Goal: Transaction & Acquisition: Obtain resource

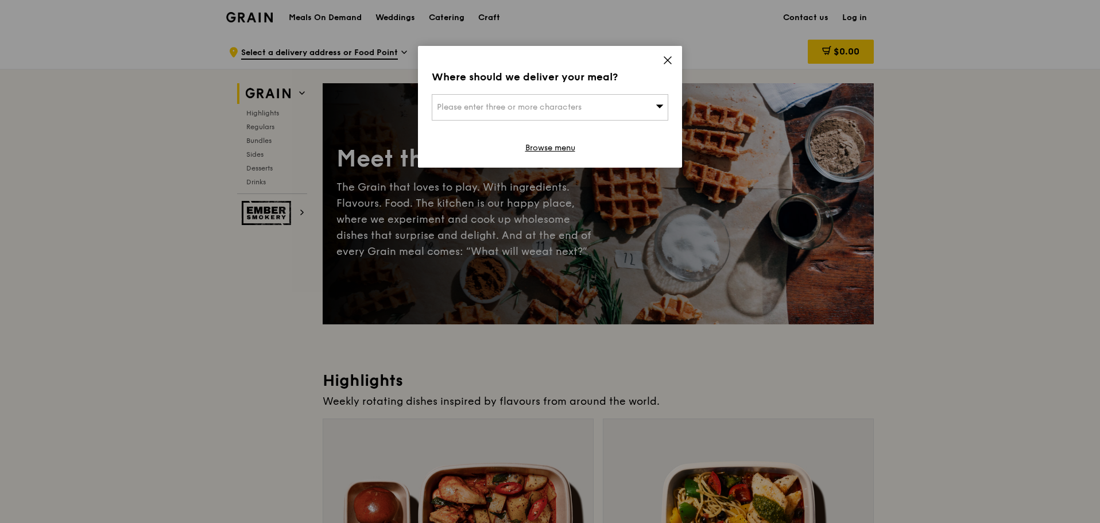
click at [662, 65] on div "Where should we deliver your meal? Please enter three or more characters Browse…" at bounding box center [550, 107] width 264 height 122
click at [667, 64] on icon at bounding box center [668, 60] width 10 height 10
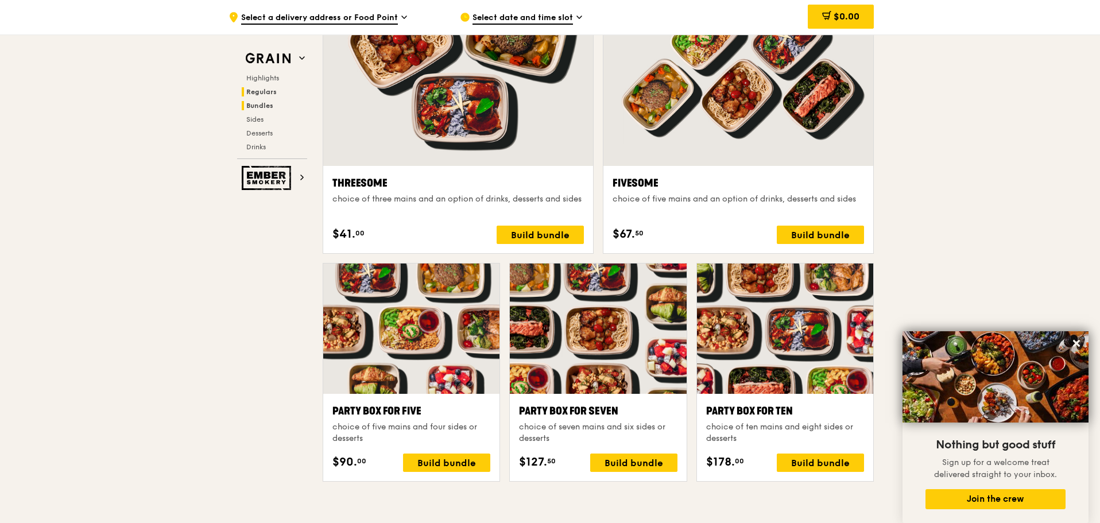
scroll to position [1838, 0]
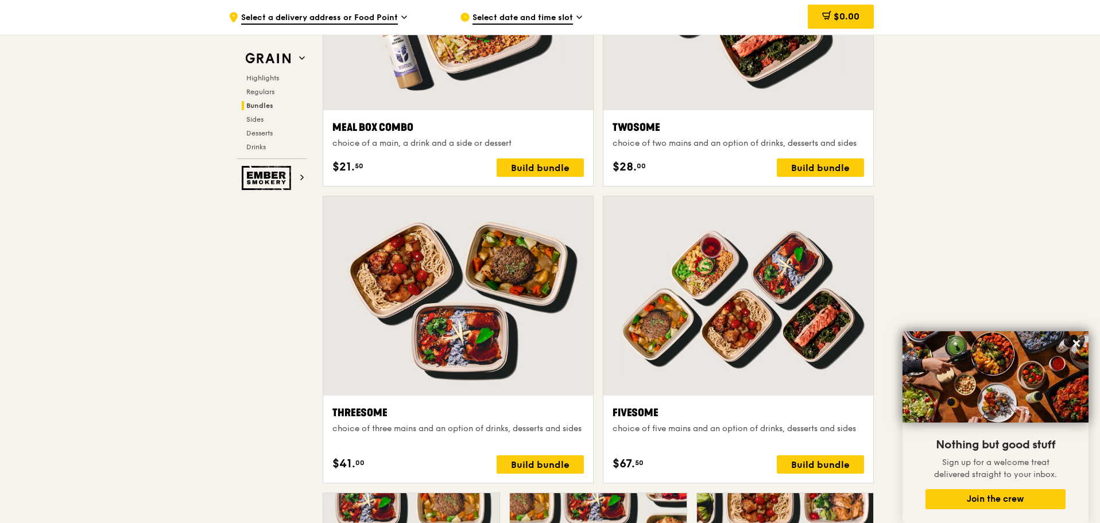
click at [256, 83] on div "Highlights Regulars Bundles Sides Desserts Drinks" at bounding box center [272, 113] width 70 height 78
click at [261, 79] on span "Highlights" at bounding box center [264, 78] width 37 height 8
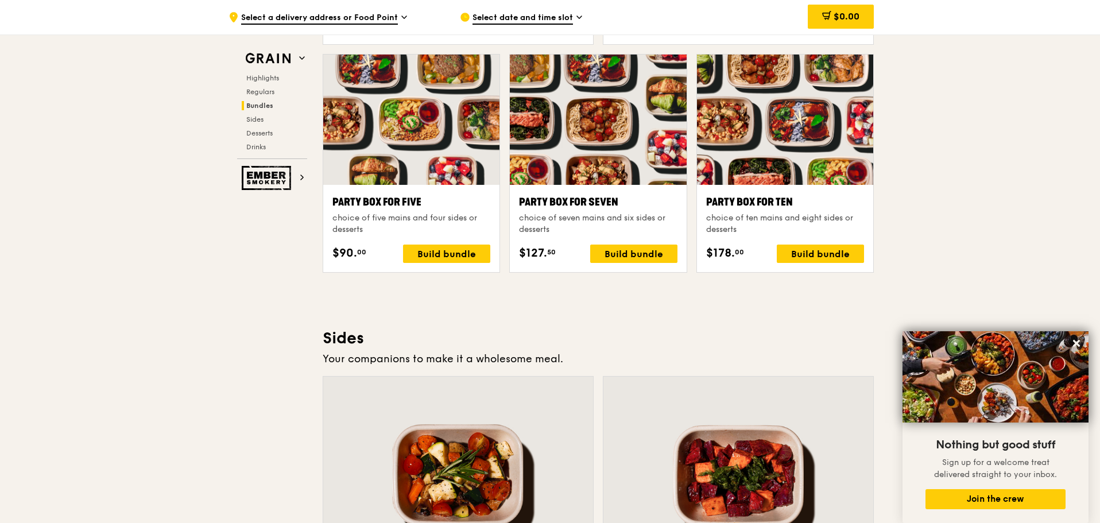
scroll to position [2449, 0]
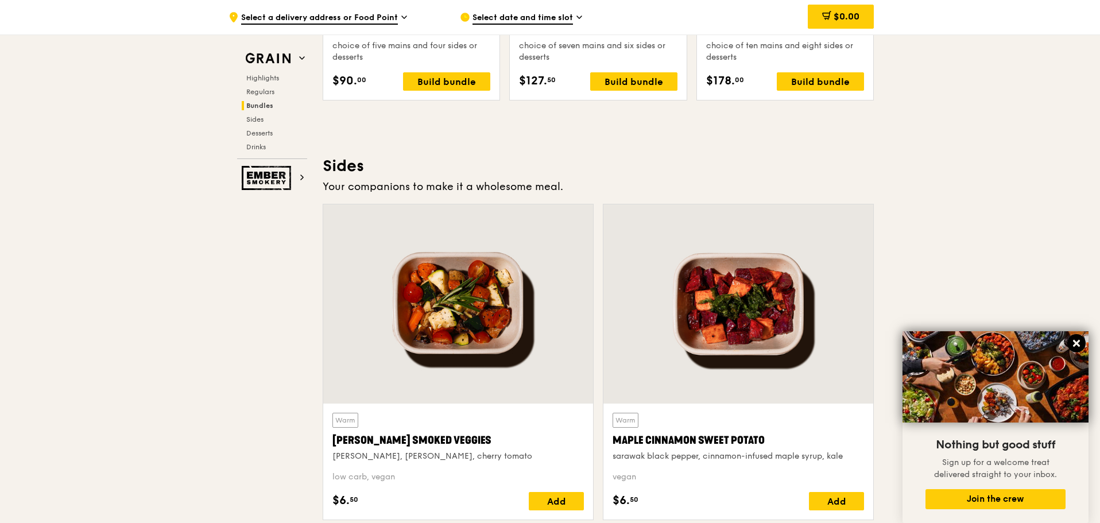
click at [1077, 343] on icon at bounding box center [1076, 343] width 7 height 7
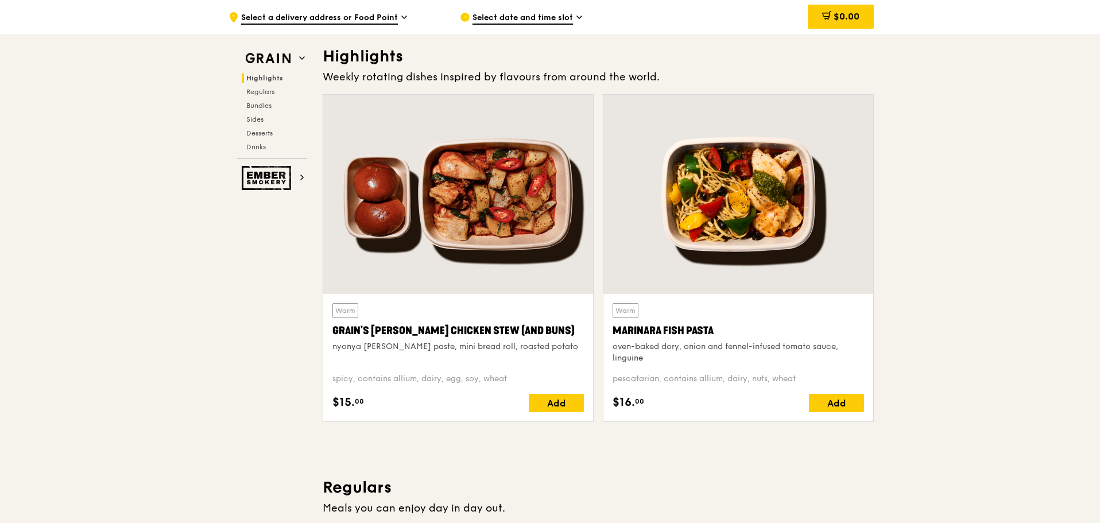
scroll to position [0, 0]
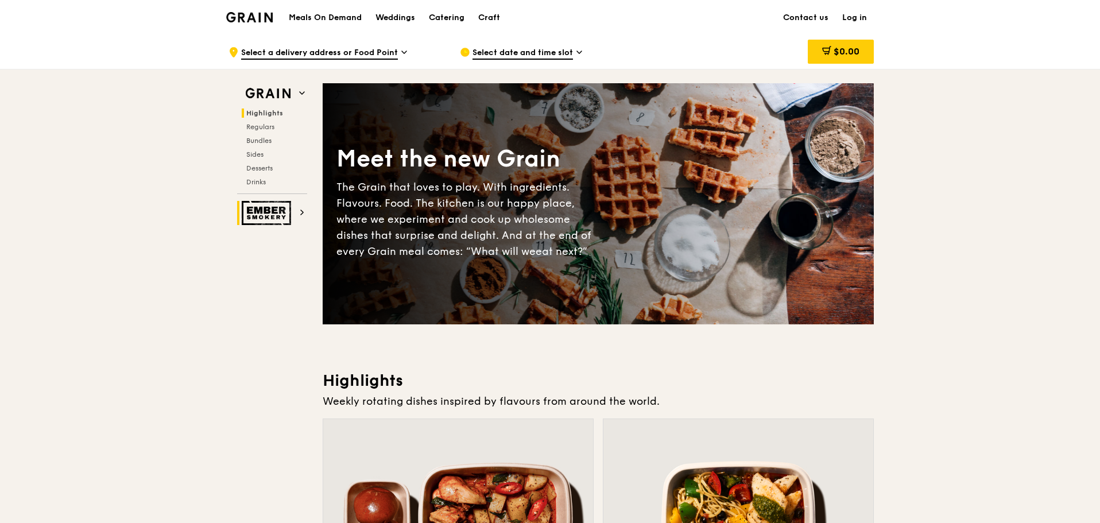
click at [295, 217] on h2 "Ember Smokery" at bounding box center [272, 213] width 70 height 24
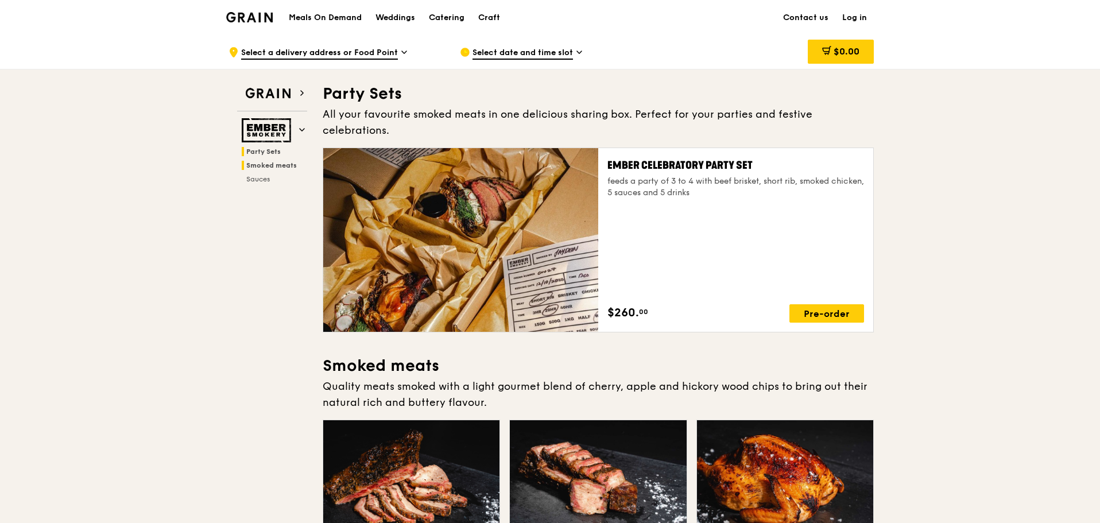
click at [265, 163] on span "Smoked meats" at bounding box center [271, 165] width 51 height 8
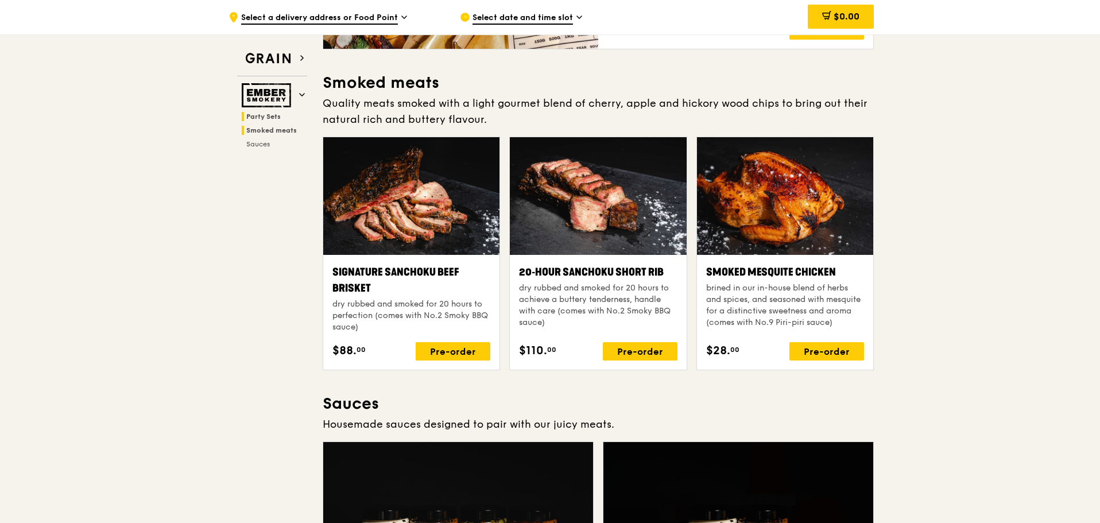
scroll to position [293, 0]
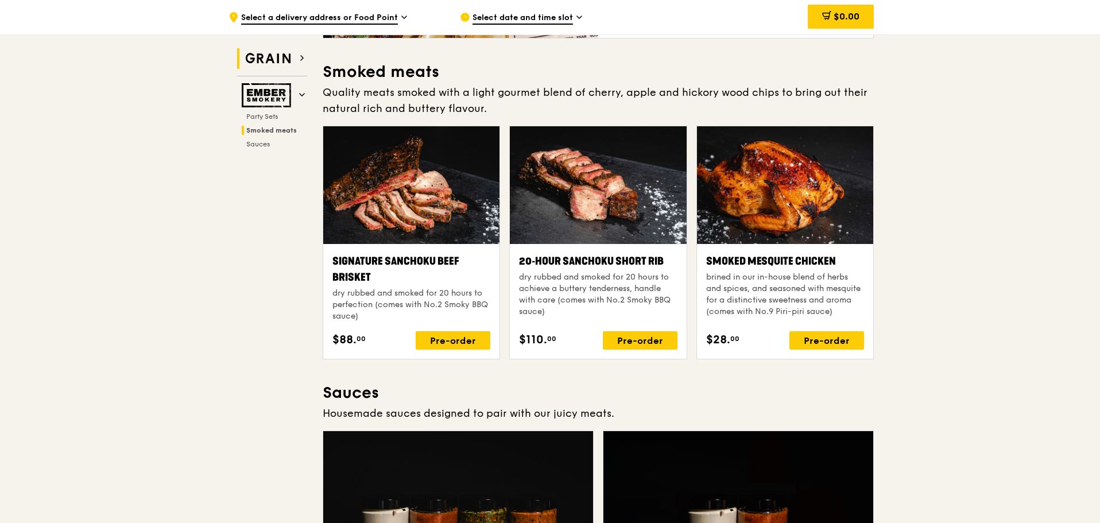
click at [279, 67] on img at bounding box center [268, 58] width 53 height 21
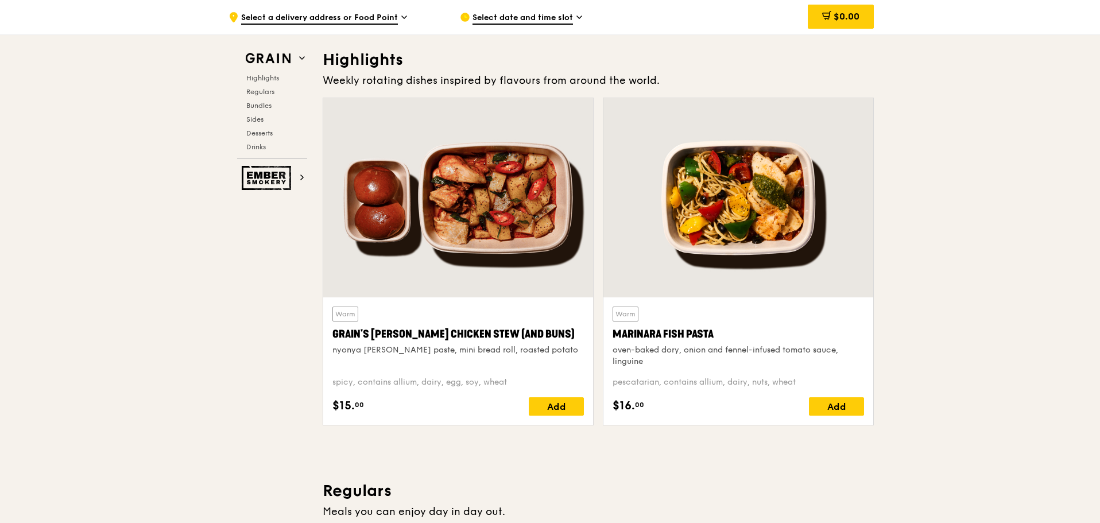
scroll to position [324, 0]
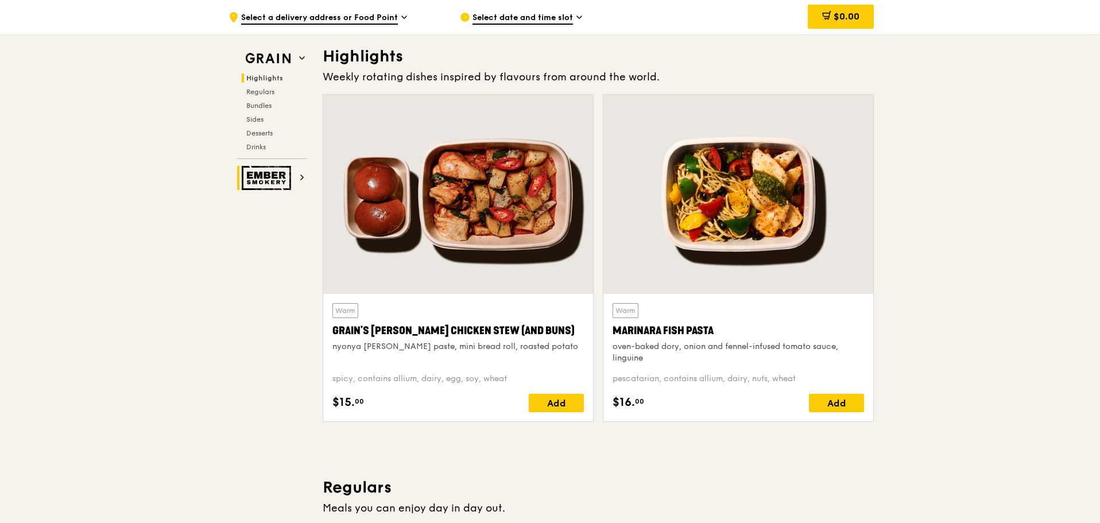
click at [264, 177] on img at bounding box center [268, 178] width 53 height 24
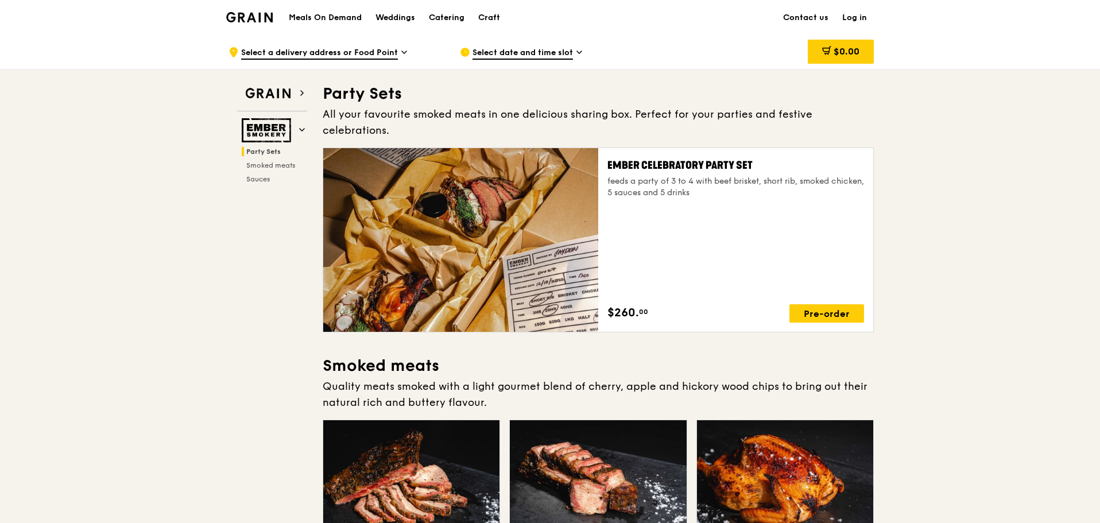
click at [283, 83] on div "Grain Ember Smokery Party Sets Smoked meats Sauces" at bounding box center [272, 126] width 92 height 114
click at [284, 88] on img at bounding box center [268, 93] width 53 height 21
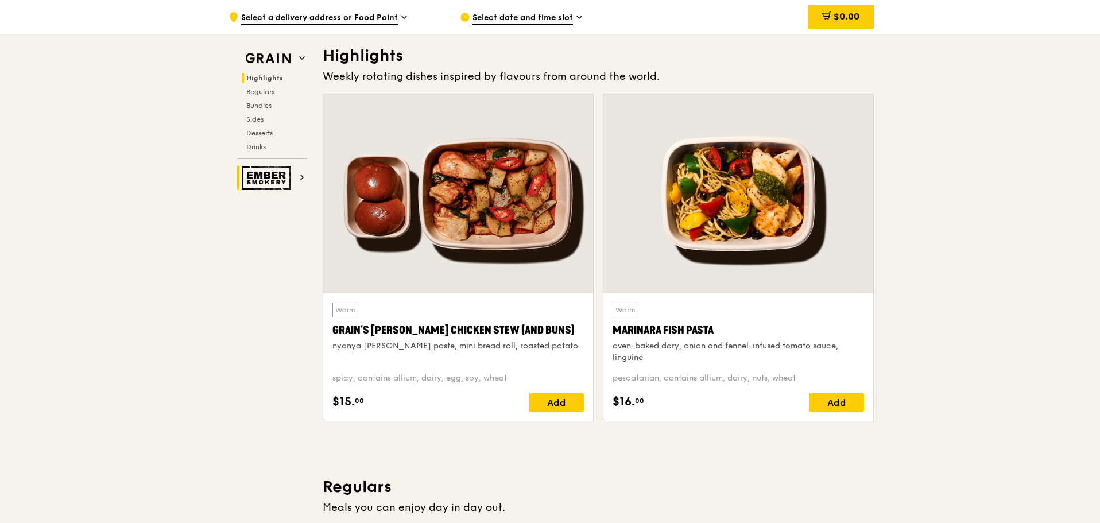
click at [250, 171] on img at bounding box center [268, 178] width 53 height 24
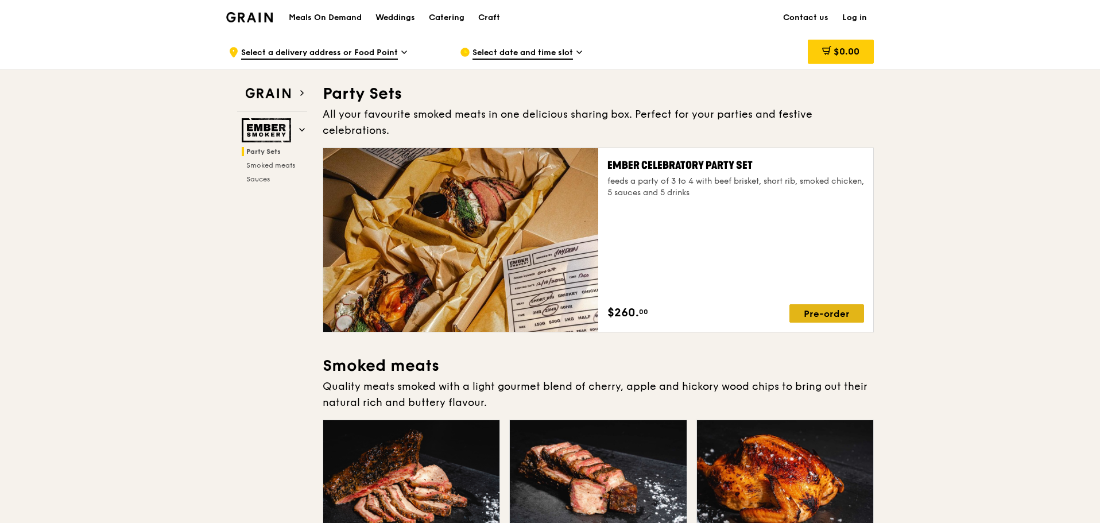
click at [820, 305] on div "Pre-order" at bounding box center [827, 313] width 75 height 18
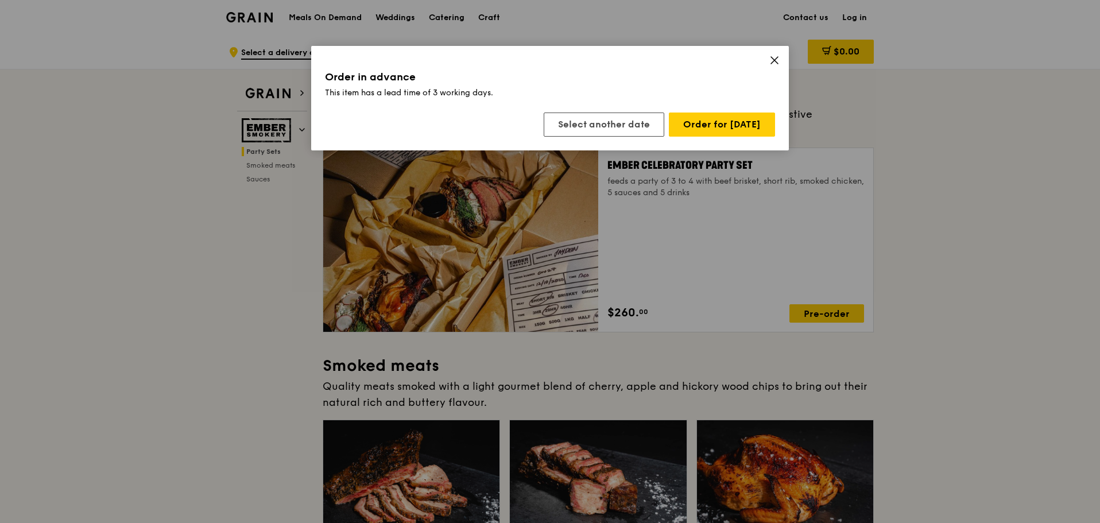
click at [788, 60] on div "Order in advance This item has a lead time of 3 working days. Select another da…" at bounding box center [550, 98] width 478 height 105
click at [732, 125] on button "Order for Sep 15" at bounding box center [722, 125] width 106 height 24
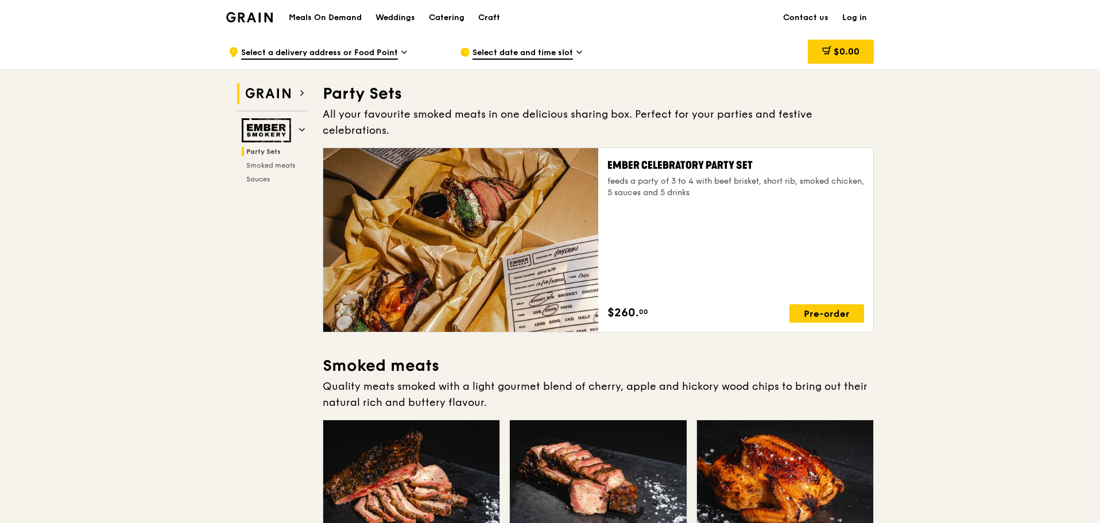
click at [279, 96] on img at bounding box center [268, 93] width 53 height 21
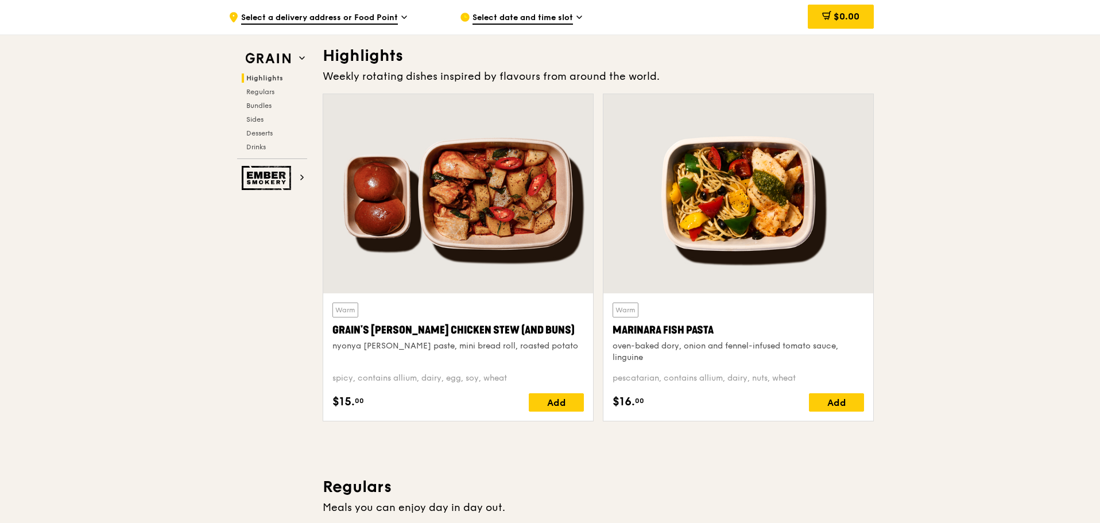
scroll to position [612, 0]
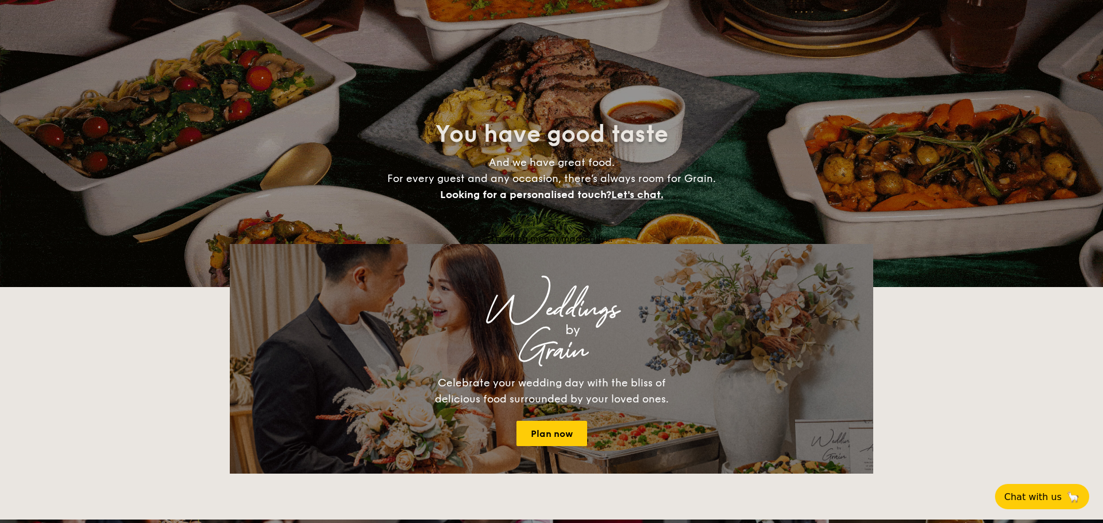
select select
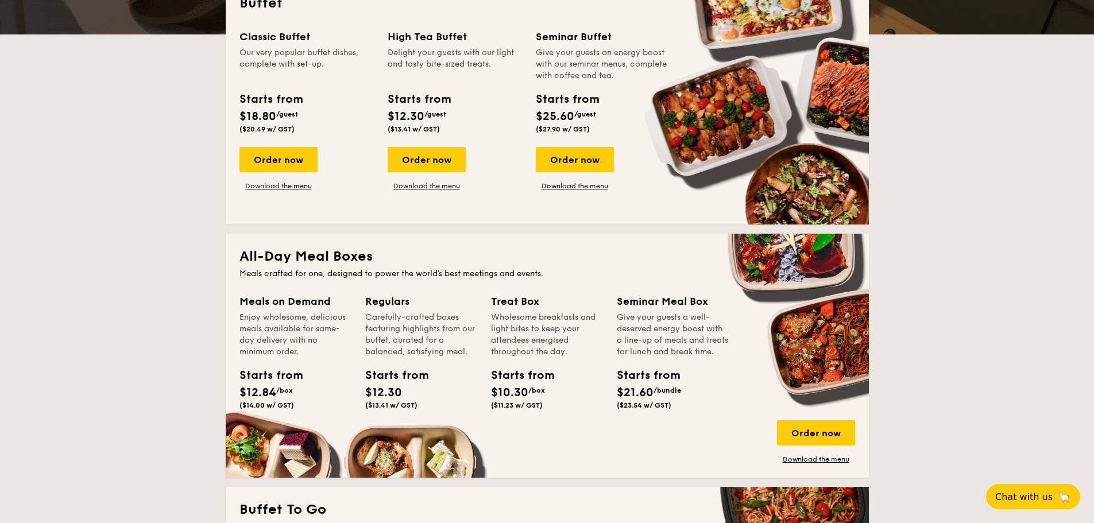
scroll to position [57, 0]
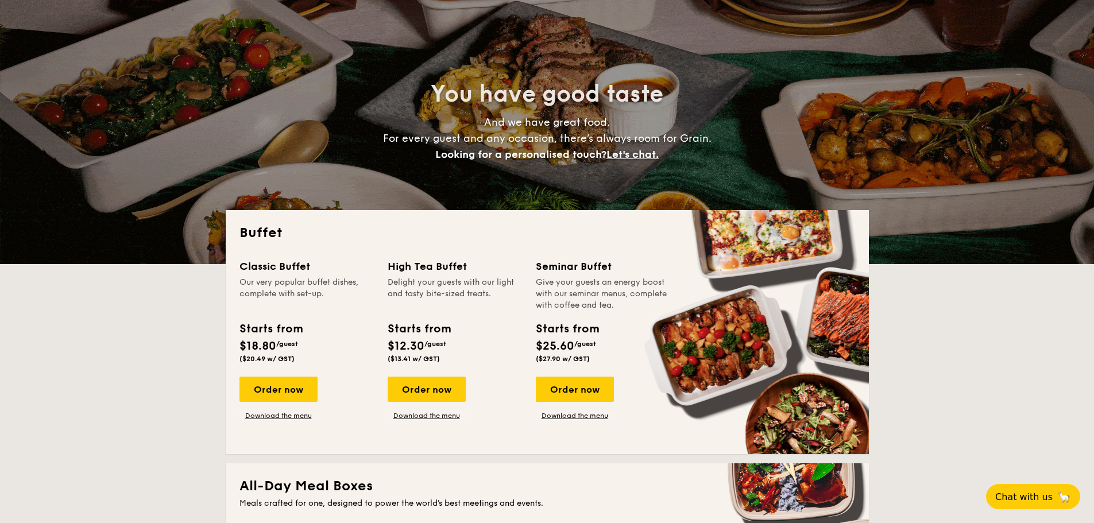
drag, startPoint x: 538, startPoint y: 272, endPoint x: 619, endPoint y: 278, distance: 81.2
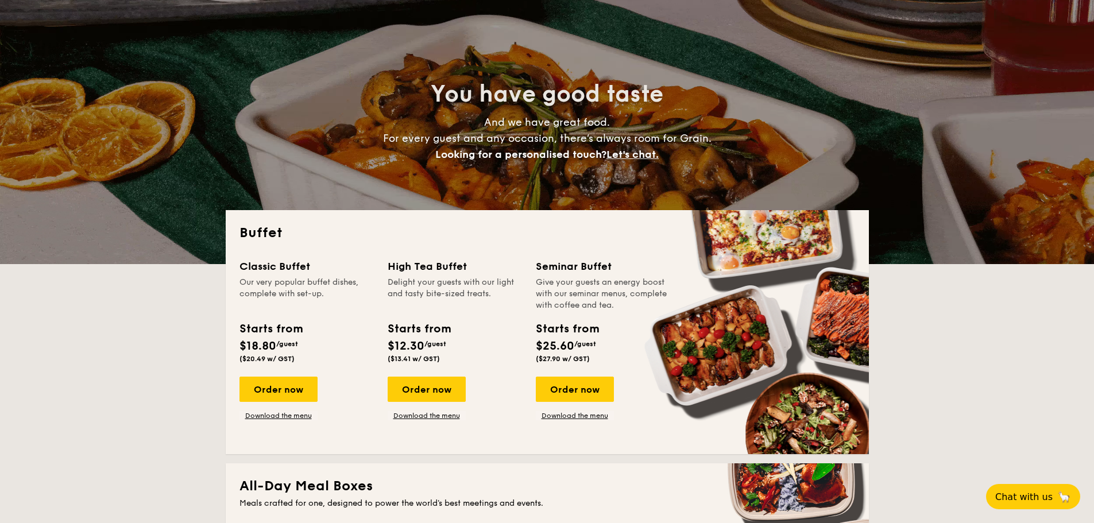
click at [618, 271] on div "Seminar Buffet" at bounding box center [603, 266] width 134 height 16
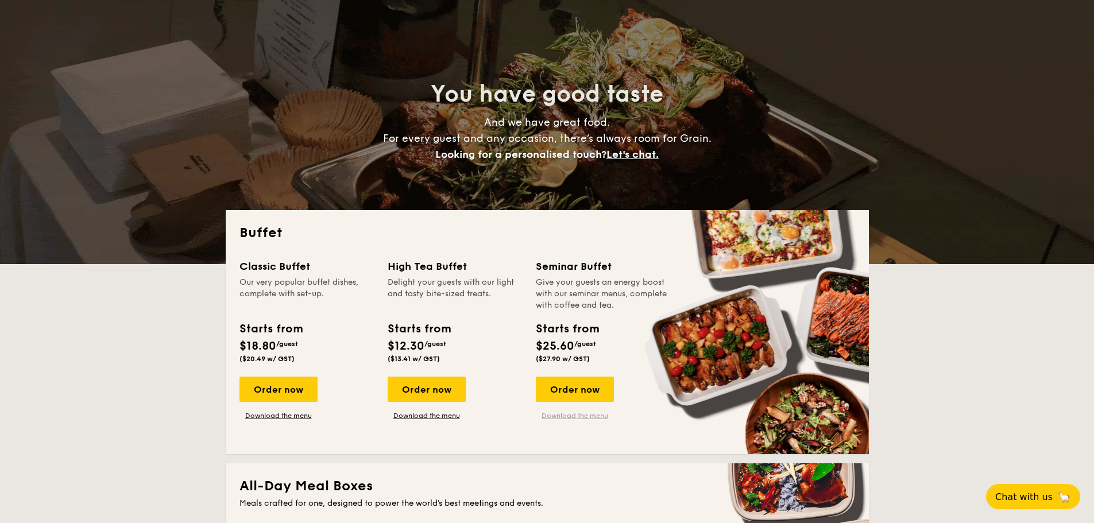
click at [583, 413] on link "Download the menu" at bounding box center [575, 415] width 78 height 9
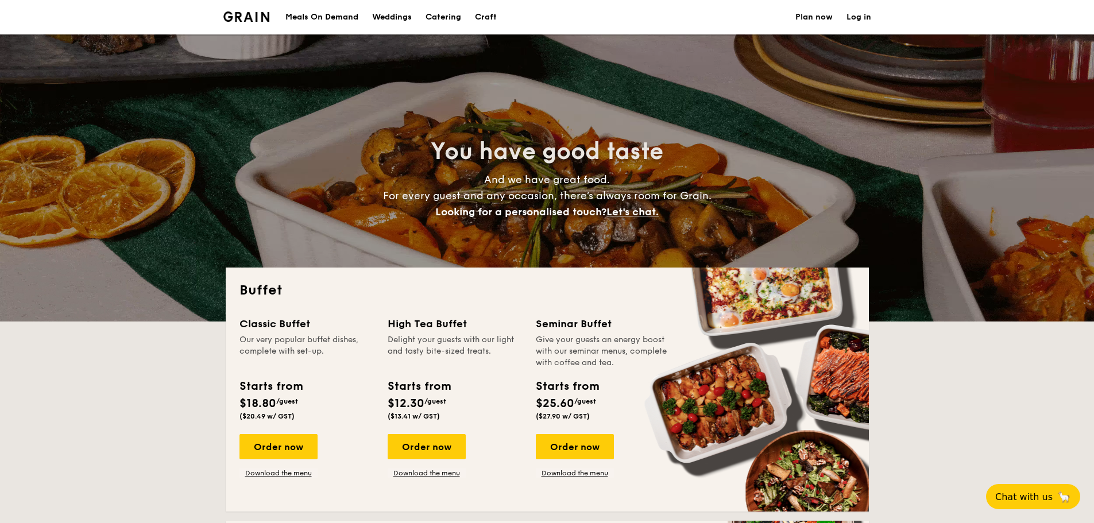
click at [317, 18] on div "Meals On Demand" at bounding box center [321, 17] width 73 height 34
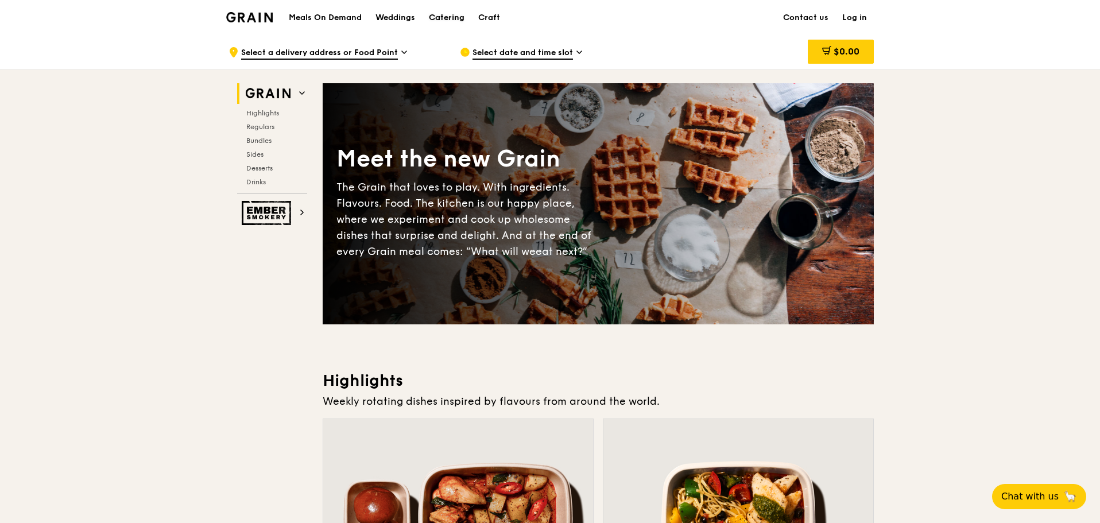
click at [432, 13] on div "Catering" at bounding box center [447, 18] width 36 height 34
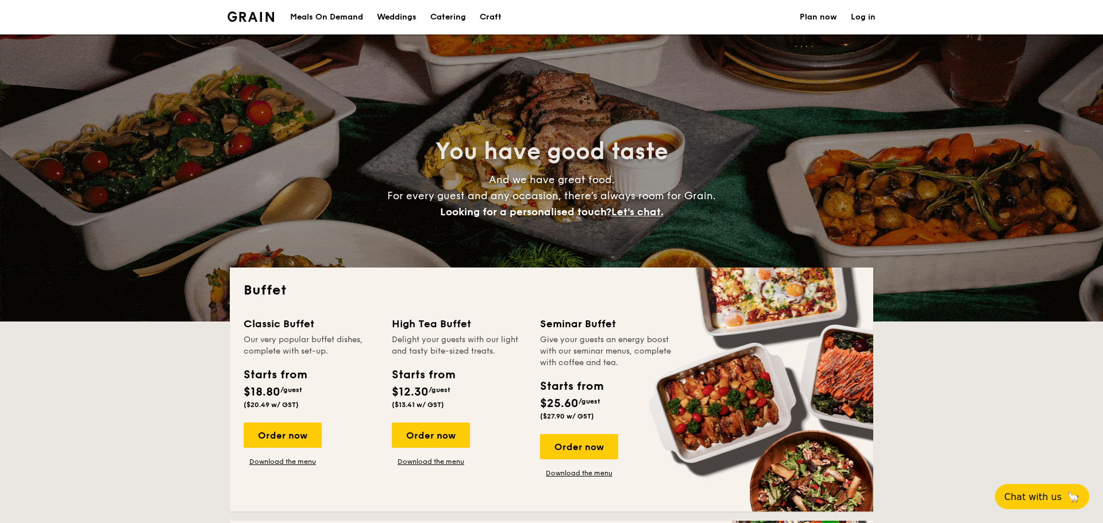
select select
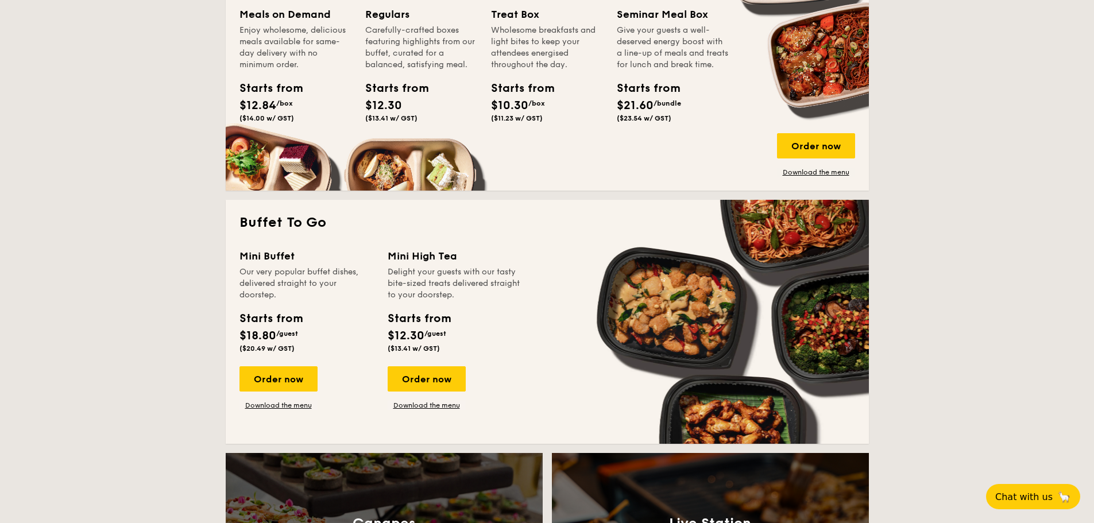
scroll to position [345, 0]
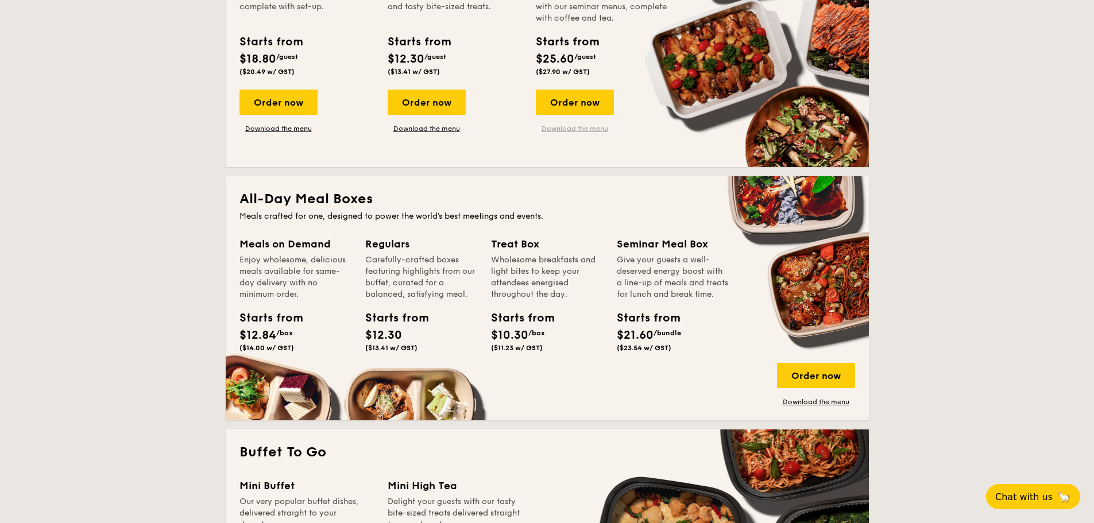
click at [561, 129] on link "Download the menu" at bounding box center [575, 128] width 78 height 9
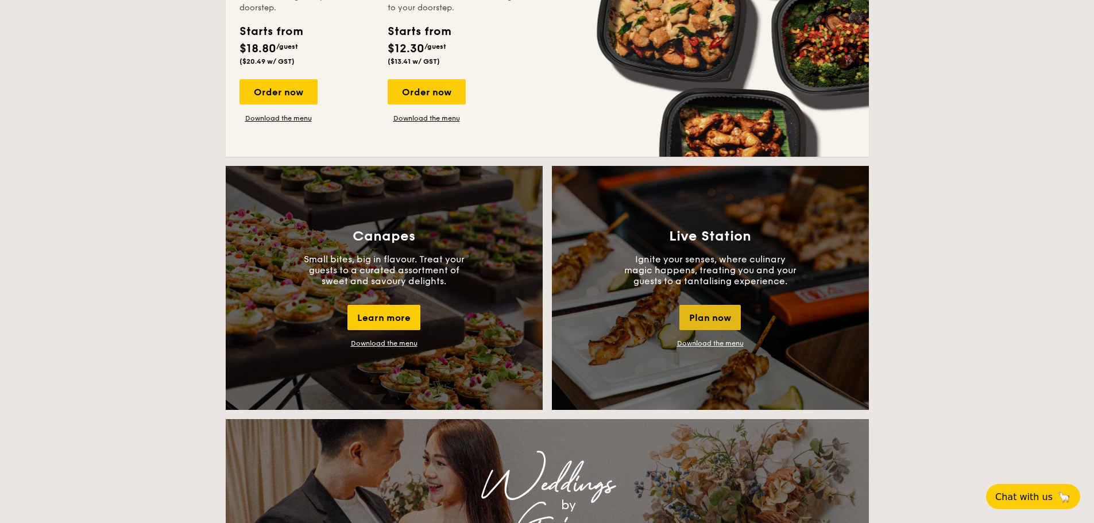
click at [699, 308] on div "Plan now" at bounding box center [709, 317] width 61 height 25
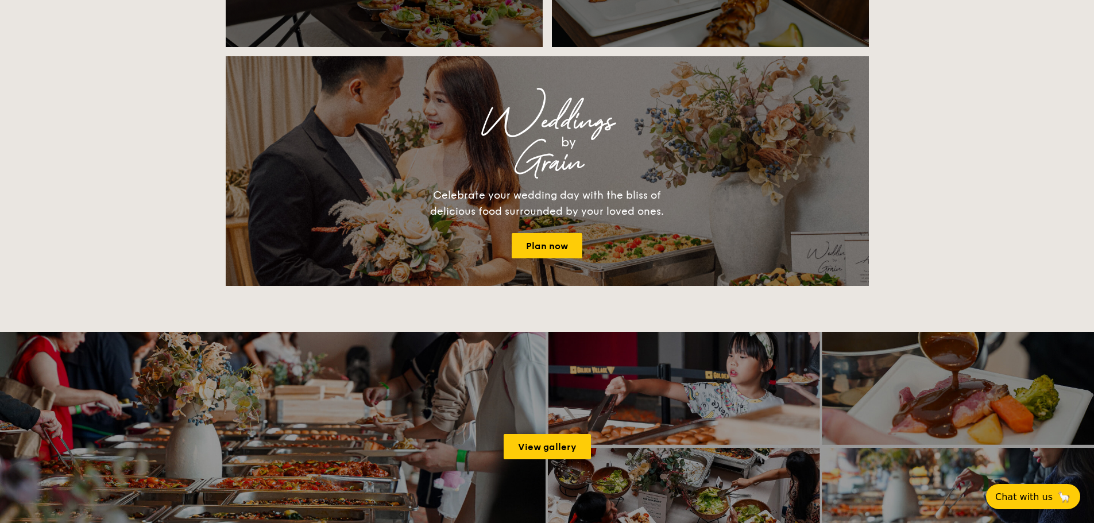
scroll to position [937, 0]
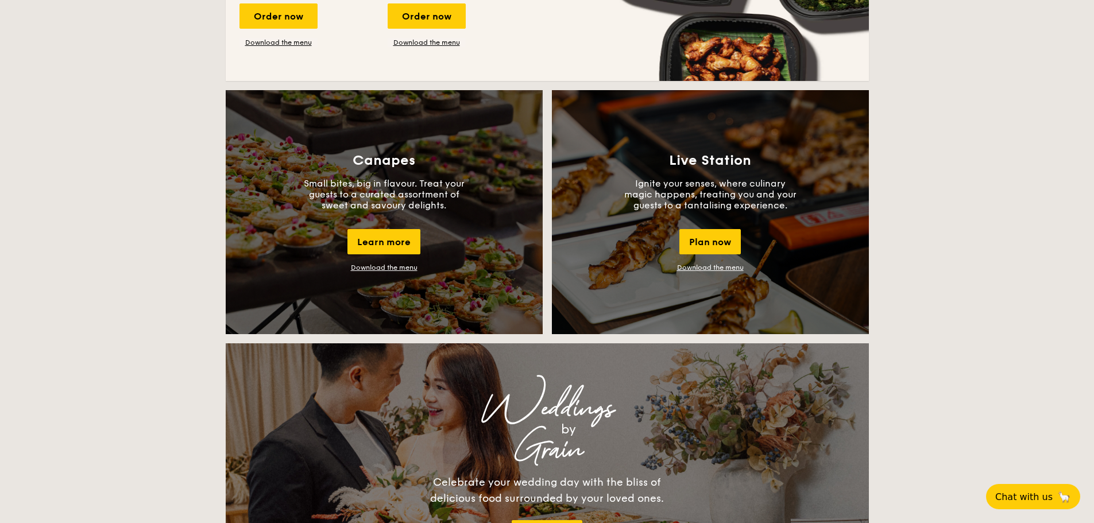
click at [705, 269] on link "Download the menu" at bounding box center [710, 268] width 67 height 8
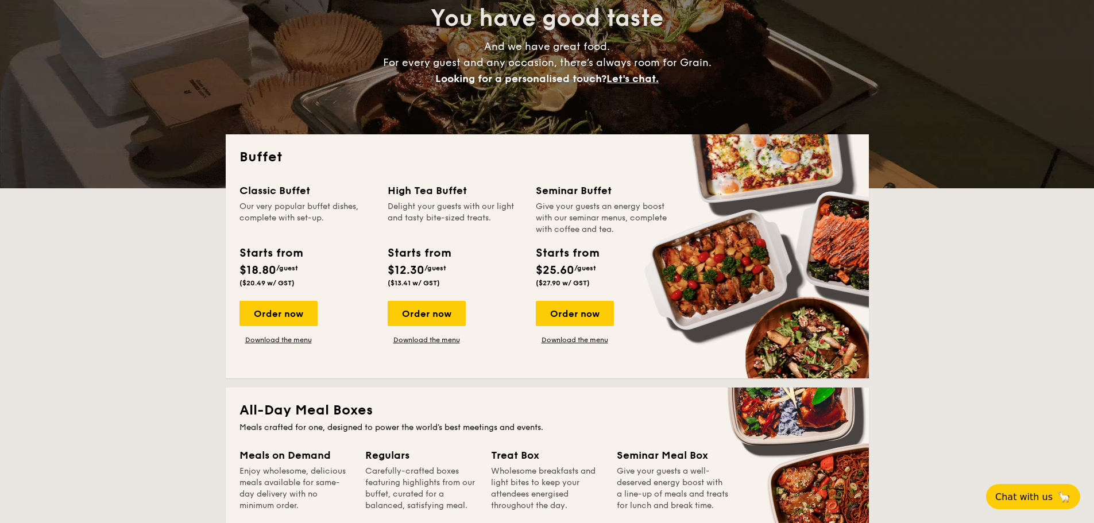
scroll to position [18, 0]
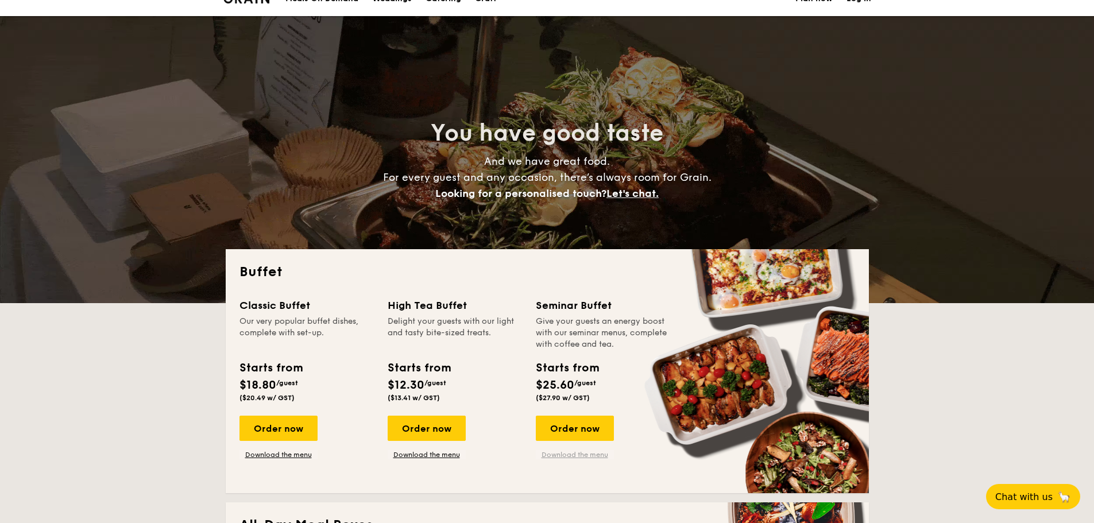
click at [561, 454] on link "Download the menu" at bounding box center [575, 454] width 78 height 9
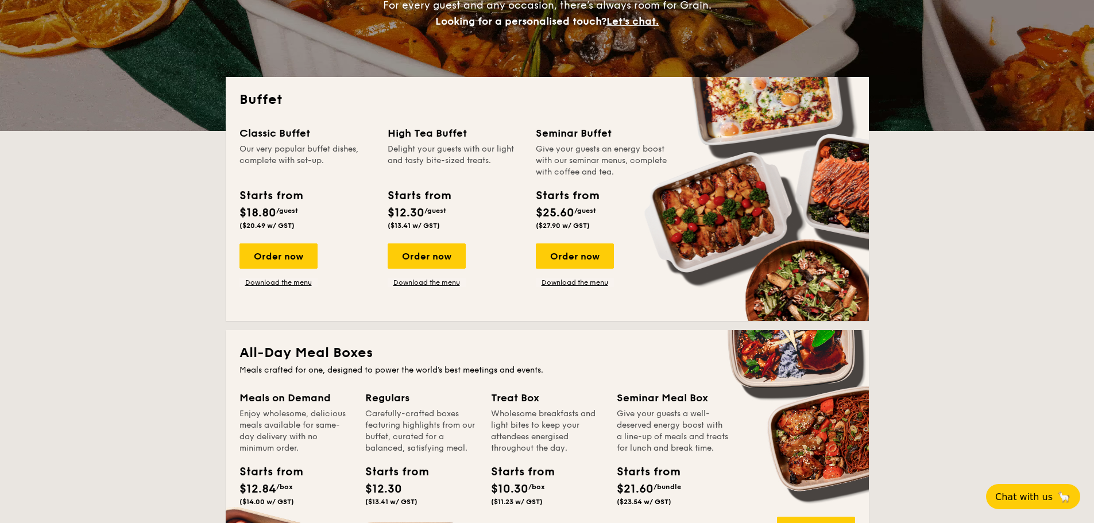
scroll to position [363, 0]
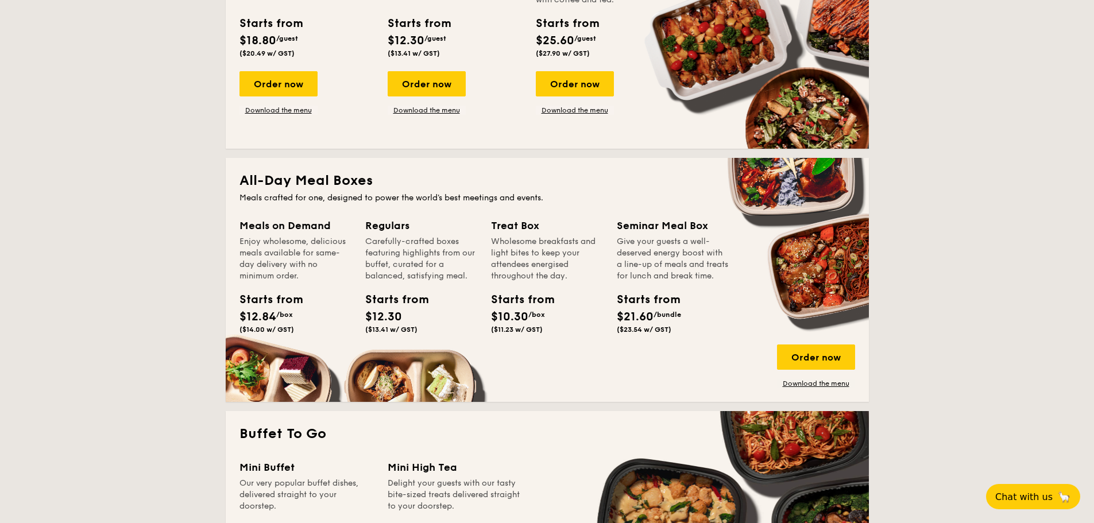
drag, startPoint x: 260, startPoint y: 308, endPoint x: 278, endPoint y: 310, distance: 17.9
click at [260, 308] on div "Starts from $12.84 /box ($14.00 w/ GST)" at bounding box center [265, 312] width 52 height 42
click at [807, 380] on link "Download the menu" at bounding box center [816, 383] width 78 height 9
click at [806, 382] on link "Download the menu" at bounding box center [816, 383] width 78 height 9
